Goal: Task Accomplishment & Management: Manage account settings

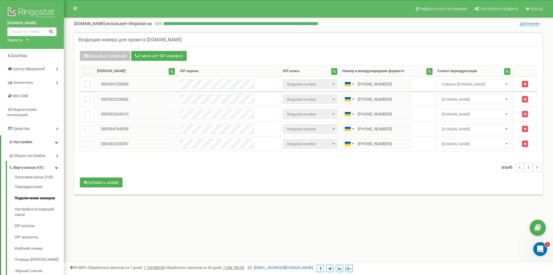
drag, startPoint x: 103, startPoint y: 24, endPoint x: 72, endPoint y: 23, distance: 31.1
click at [72, 23] on div "allforcar.com.ua использует Ringostat на 44 % Детальнее" at bounding box center [308, 22] width 481 height 9
copy p "[DOMAIN_NAME]"
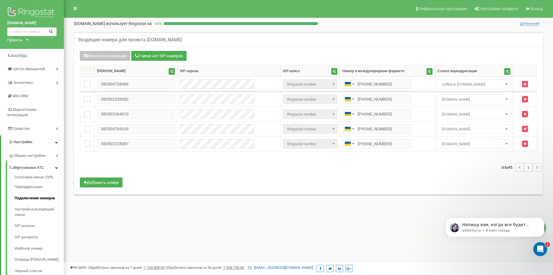
click at [365, 46] on div "Массовые операции У меня нет SIP номеров Настройка Выберите настройку для редак…" at bounding box center [308, 120] width 469 height 148
click at [33, 7] on img at bounding box center [31, 13] width 49 height 15
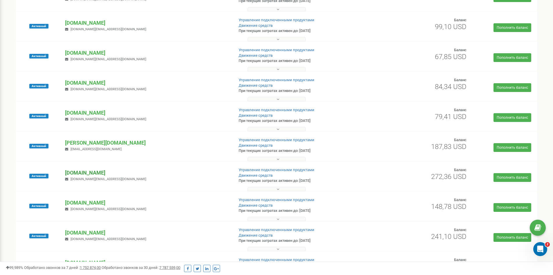
scroll to position [232, 0]
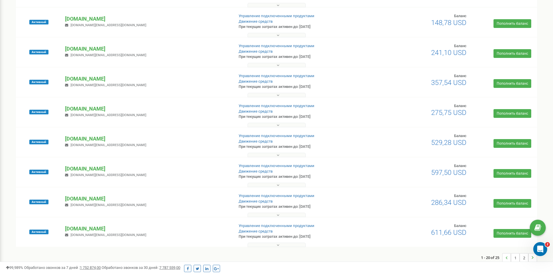
scroll to position [420, 0]
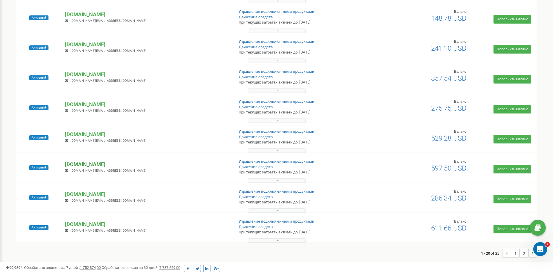
click at [84, 164] on p "[DOMAIN_NAME]" at bounding box center [147, 164] width 164 height 8
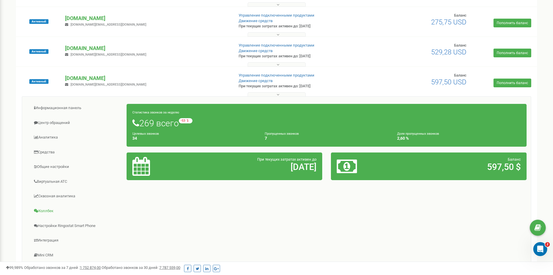
scroll to position [565, 0]
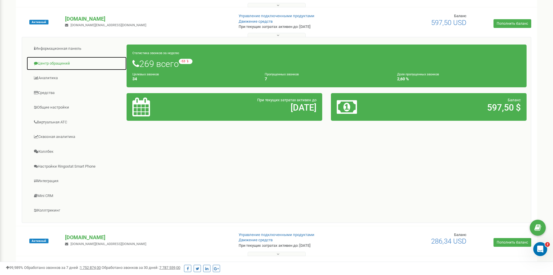
click at [47, 64] on link "Центр обращений" at bounding box center [76, 63] width 101 height 14
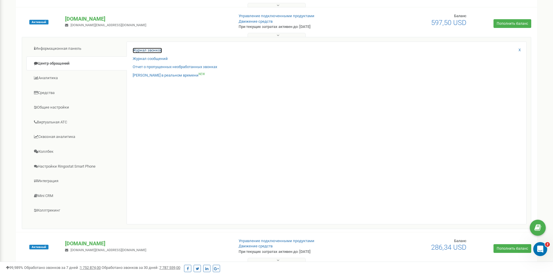
click at [148, 49] on link "Журнал звонков" at bounding box center [147, 51] width 29 height 6
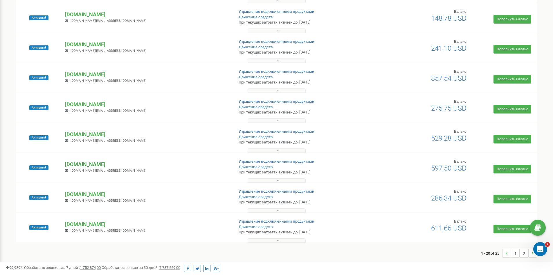
click at [85, 163] on p "[DOMAIN_NAME]" at bounding box center [147, 164] width 164 height 8
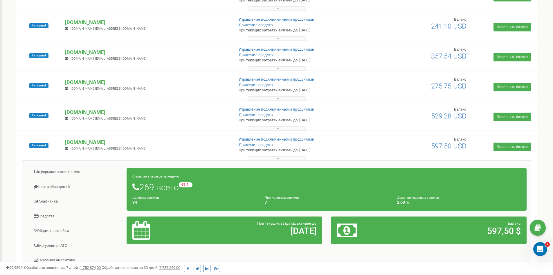
scroll to position [507, 0]
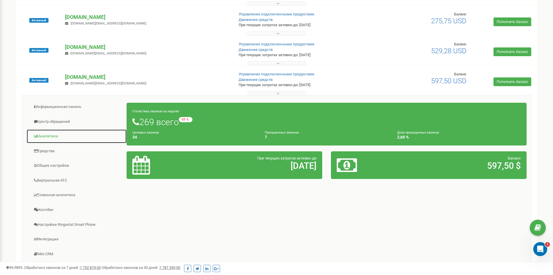
click at [50, 134] on link "Аналитика" at bounding box center [76, 136] width 101 height 14
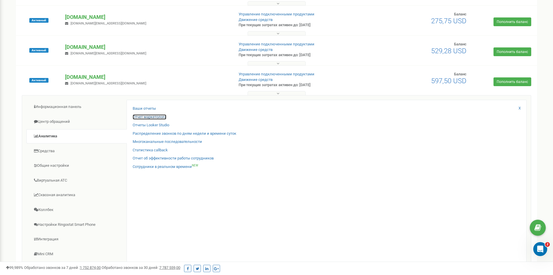
click at [149, 117] on link "Отчет маркетолога" at bounding box center [150, 117] width 34 height 6
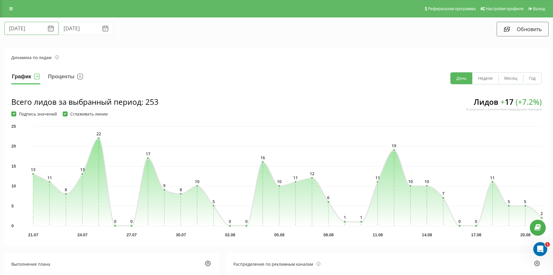
click at [26, 27] on input "21.07.2025" at bounding box center [31, 28] width 54 height 13
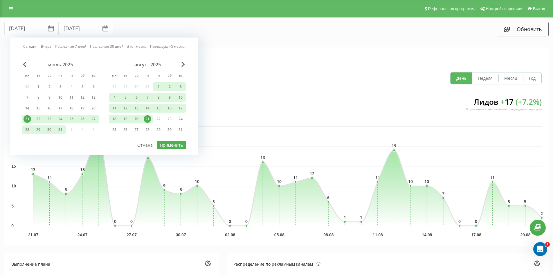
click at [136, 119] on div "20" at bounding box center [137, 119] width 8 height 8
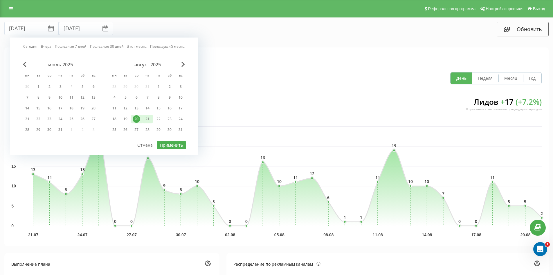
click at [147, 119] on div "21" at bounding box center [148, 119] width 8 height 8
click at [167, 142] on button "Применить" at bounding box center [171, 145] width 29 height 8
type input "20.08.2025"
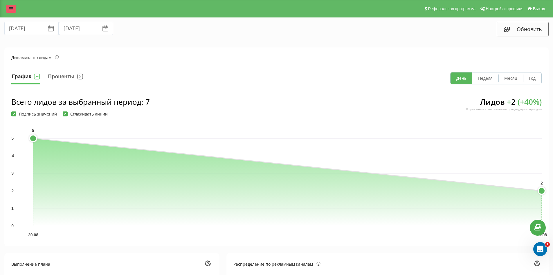
click at [10, 8] on icon at bounding box center [10, 9] width 3 height 4
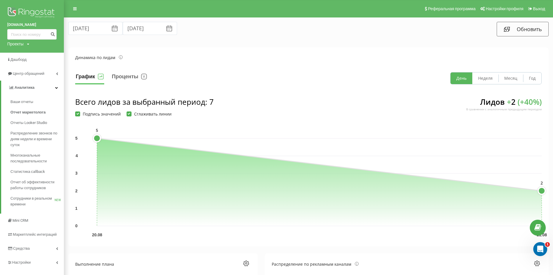
click at [104, 11] on div "Реферальная программа Настройки профиля Выход" at bounding box center [276, 8] width 553 height 17
click at [34, 13] on img at bounding box center [31, 13] width 49 height 15
click at [32, 13] on img at bounding box center [31, 13] width 49 height 15
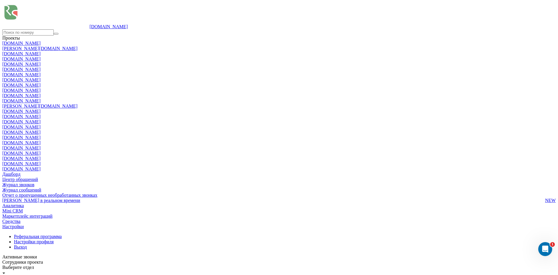
click at [4, 234] on div "Реферальная программа Настройки профиля Выход" at bounding box center [278, 242] width 553 height 16
click at [2, 234] on icon at bounding box center [2, 234] width 0 height 0
click at [30, 14] on img at bounding box center [45, 15] width 87 height 26
click at [26, 42] on div "Проекты optizol.com.ua gurman-vn.biz pack-house.in.ua vavilon-shop.com coffee-o…" at bounding box center [278, 103] width 553 height 136
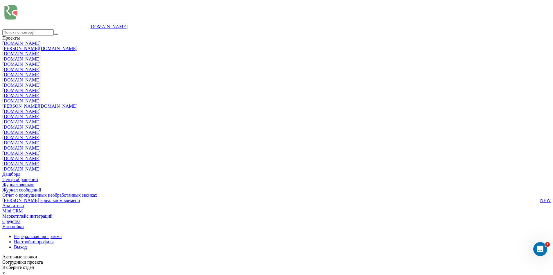
click at [26, 77] on link "[DOMAIN_NAME]" at bounding box center [21, 74] width 38 height 5
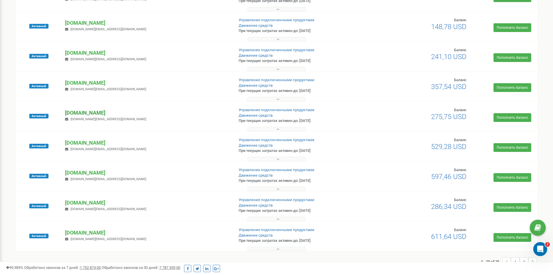
scroll to position [420, 0]
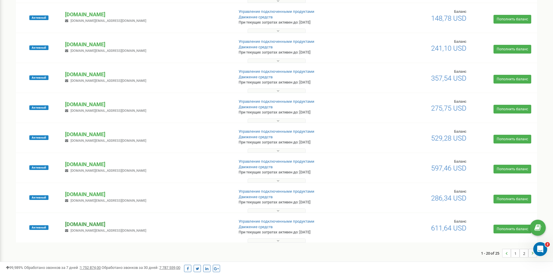
click at [79, 223] on p "[DOMAIN_NAME]" at bounding box center [147, 224] width 164 height 8
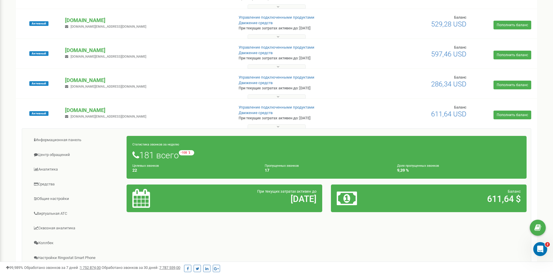
scroll to position [609, 0]
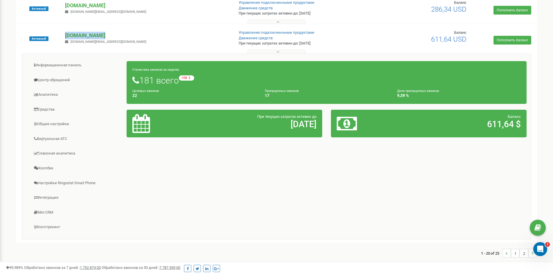
drag, startPoint x: 63, startPoint y: 34, endPoint x: 96, endPoint y: 36, distance: 32.6
click at [96, 36] on div "[DOMAIN_NAME] [DOMAIN_NAME][EMAIL_ADDRESS][DOMAIN_NAME]" at bounding box center [147, 38] width 173 height 13
copy p "[DOMAIN_NAME]"
click at [52, 226] on link "Коллтрекинг" at bounding box center [76, 227] width 101 height 14
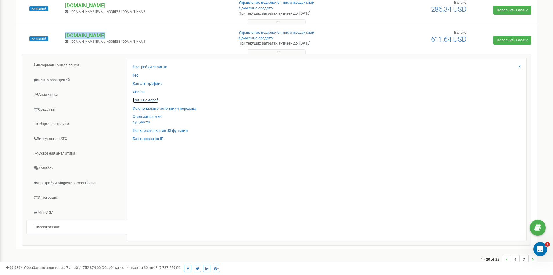
click at [141, 102] on link "Пулы номеров" at bounding box center [146, 100] width 26 height 6
